Goal: Transaction & Acquisition: Download file/media

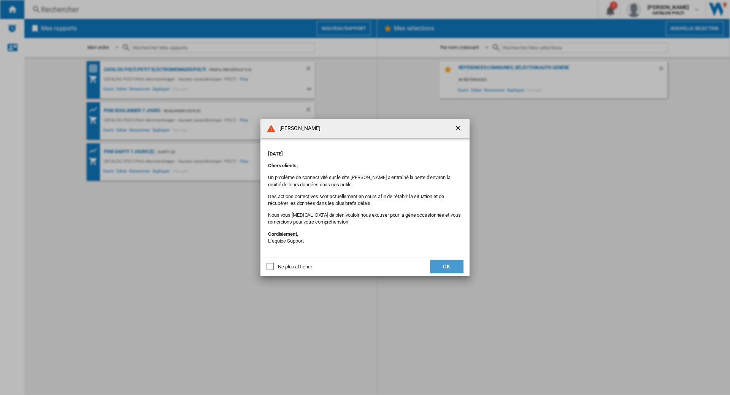
click at [432, 267] on button "OK" at bounding box center [446, 267] width 33 height 14
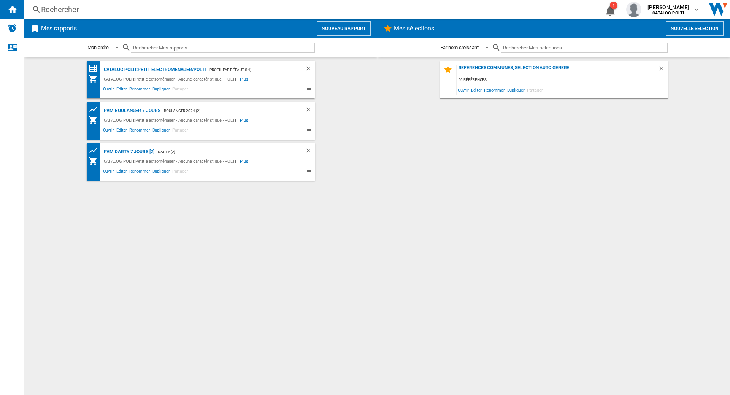
click at [125, 112] on div "PVM BOULANGER 7 jours" at bounding box center [131, 110] width 59 height 9
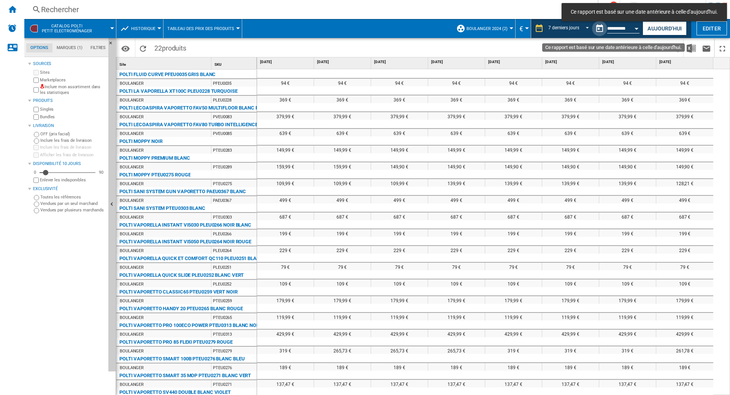
click at [596, 29] on button "Ce rapport est basé sur une date antérieure à celle d'aujourd'hui." at bounding box center [599, 28] width 15 height 15
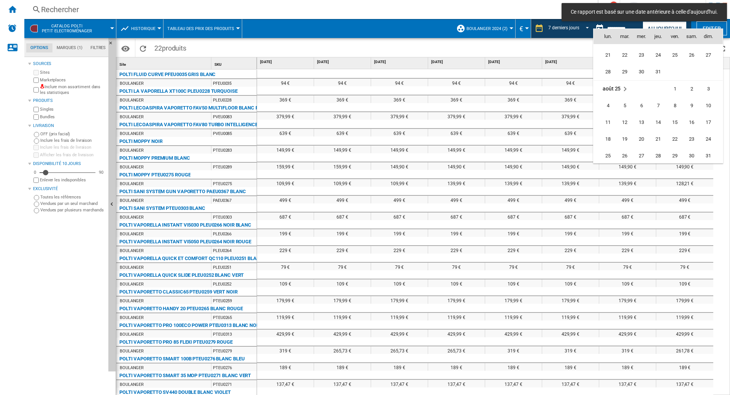
scroll to position [3626, 0]
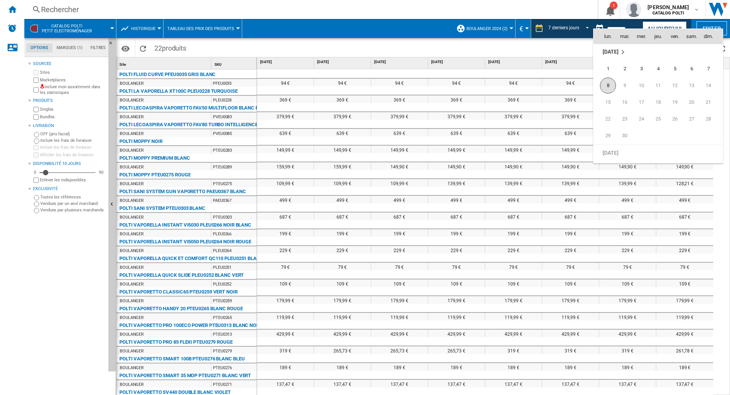
click at [608, 85] on span "8" at bounding box center [608, 86] width 16 height 16
type input "**********"
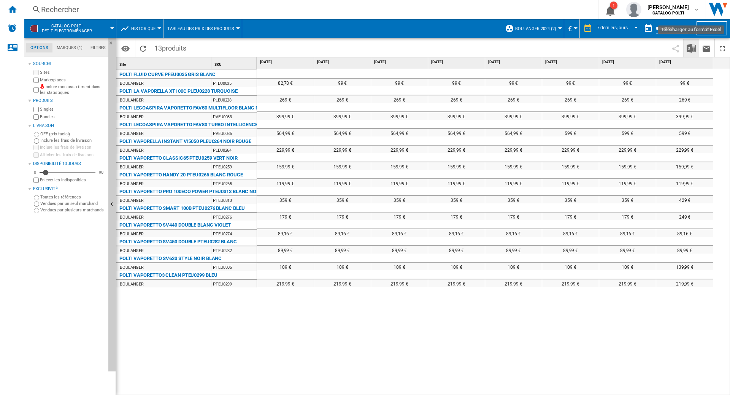
click at [690, 48] on img "Télécharger au format Excel" at bounding box center [690, 48] width 9 height 9
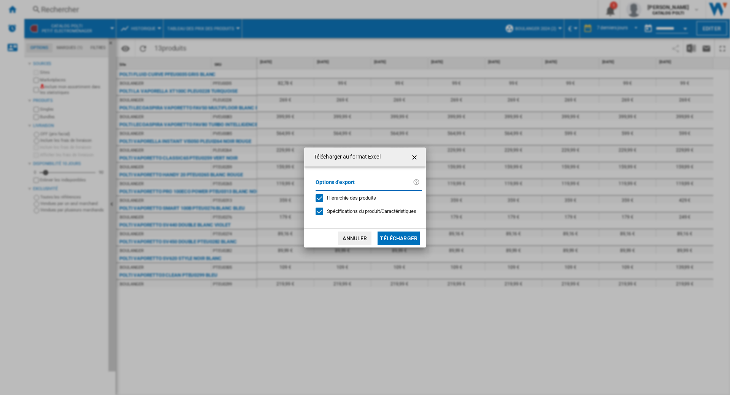
click at [320, 197] on div "Hiérarchie des produits" at bounding box center [319, 198] width 8 height 8
drag, startPoint x: 317, startPoint y: 209, endPoint x: 331, endPoint y: 216, distance: 15.1
click at [317, 209] on div at bounding box center [319, 211] width 8 height 8
click at [401, 237] on button "Télécharger" at bounding box center [398, 238] width 42 height 14
